Goal: Find specific page/section: Find specific page/section

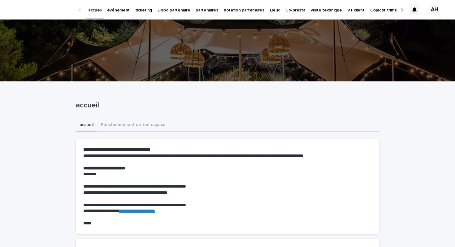
click at [142, 11] on p "ticketing" at bounding box center [143, 6] width 17 height 13
click at [401, 10] on div at bounding box center [402, 10] width 4 height 4
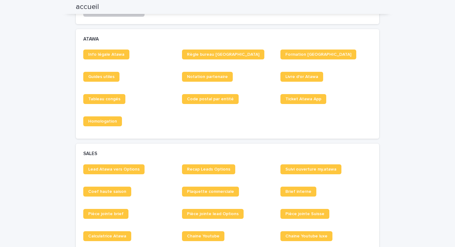
scroll to position [349, 0]
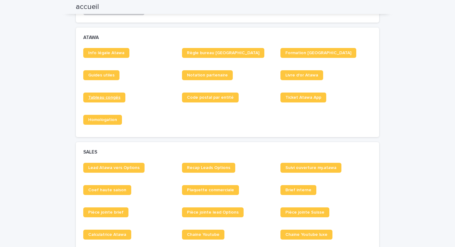
click at [106, 102] on link "Tableau congés" at bounding box center [104, 98] width 42 height 10
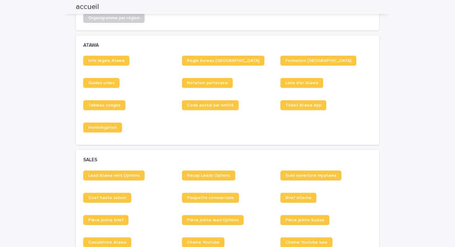
scroll to position [341, 0]
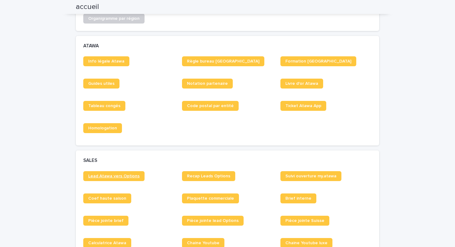
click at [136, 177] on span "Lead Atawa vers Options" at bounding box center [113, 176] width 51 height 4
click at [109, 102] on link "Tableau congés" at bounding box center [104, 106] width 42 height 10
